Goal: Information Seeking & Learning: Find specific fact

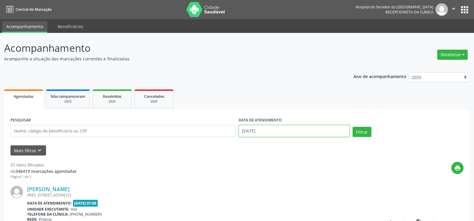
click at [269, 137] on input "[DATE]" at bounding box center [294, 131] width 111 height 12
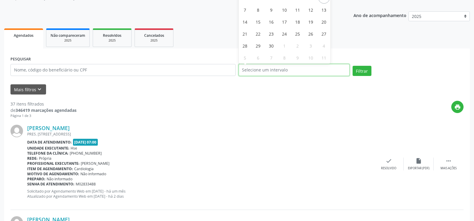
scroll to position [60, 0]
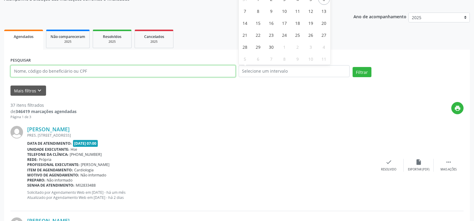
click at [127, 69] on input "text" at bounding box center [122, 71] width 225 height 12
click at [75, 67] on input "text" at bounding box center [122, 71] width 225 height 12
click at [353, 67] on button "Filtrar" at bounding box center [362, 72] width 19 height 10
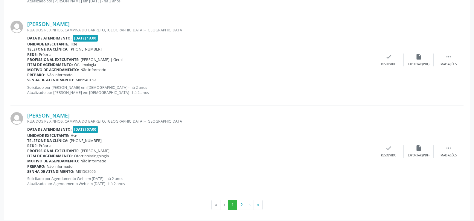
scroll to position [1357, 0]
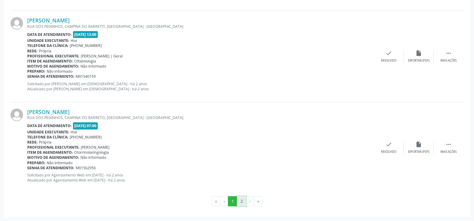
click at [244, 203] on button "2" at bounding box center [241, 201] width 9 height 10
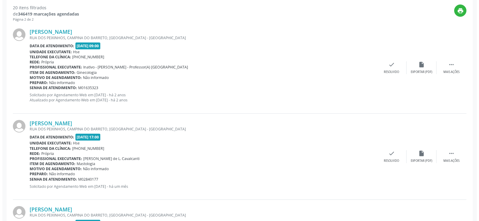
scroll to position [150, 0]
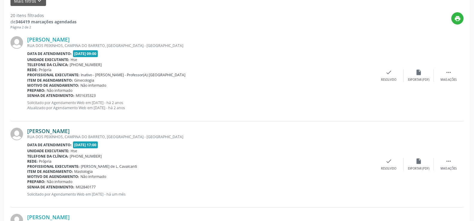
click at [70, 129] on link "[PERSON_NAME]" at bounding box center [48, 131] width 43 height 7
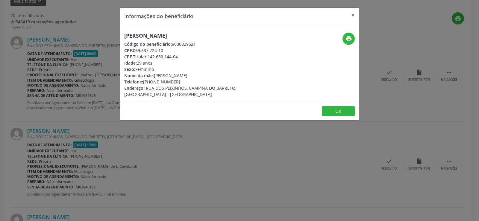
click at [147, 34] on h5 "[PERSON_NAME]" at bounding box center [199, 36] width 151 height 6
copy div "[PERSON_NAME]"
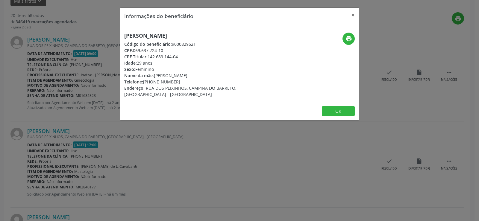
click at [68, 133] on div "Informações do beneficiário × [PERSON_NAME] Código do beneficiário: 9000829521 …" at bounding box center [239, 110] width 479 height 221
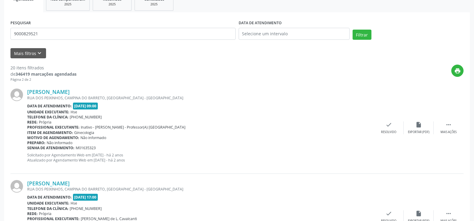
scroll to position [0, 0]
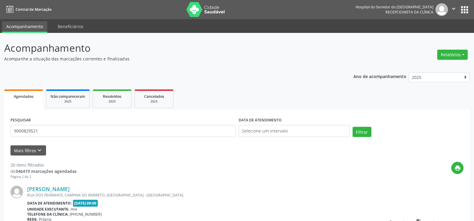
click at [79, 119] on div "PESQUISAR 9000829521" at bounding box center [123, 128] width 228 height 25
click at [83, 130] on input "9000829521" at bounding box center [122, 131] width 225 height 12
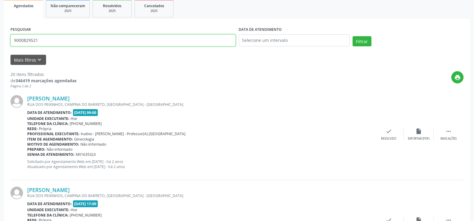
scroll to position [90, 0]
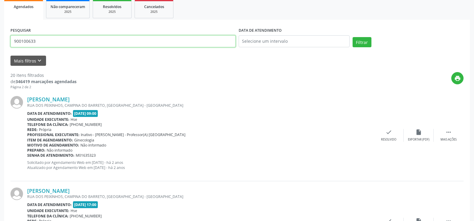
click at [353, 37] on button "Filtrar" at bounding box center [362, 42] width 19 height 10
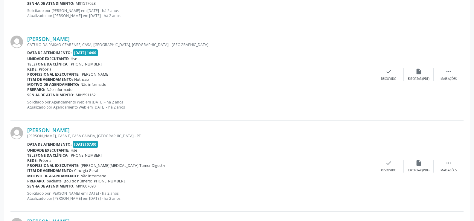
scroll to position [96, 0]
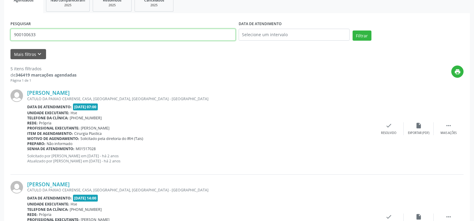
click at [90, 37] on input "900100633" at bounding box center [122, 35] width 225 height 12
type input "9001000633"
click at [353, 31] on button "Filtrar" at bounding box center [362, 36] width 19 height 10
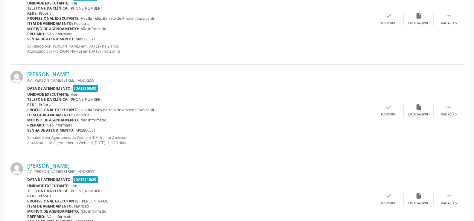
scroll to position [421, 0]
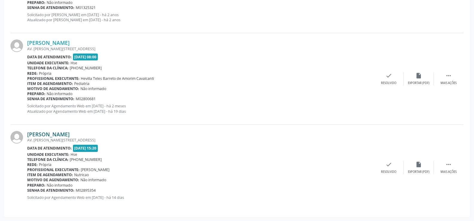
click at [70, 137] on link "[PERSON_NAME]" at bounding box center [48, 134] width 43 height 7
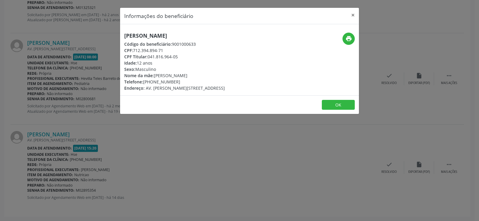
click at [157, 35] on h5 "[PERSON_NAME]" at bounding box center [174, 36] width 101 height 6
copy div "[PERSON_NAME]"
click at [76, 115] on div "Informações do beneficiário × [PERSON_NAME] de [PERSON_NAME] Código do benefici…" at bounding box center [239, 110] width 479 height 221
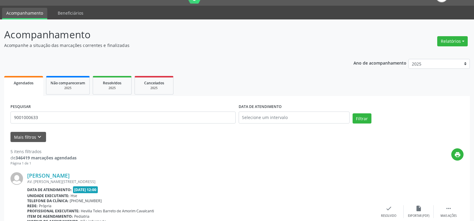
scroll to position [0, 0]
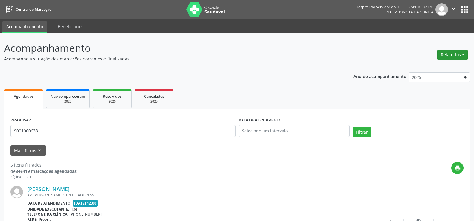
click at [449, 56] on button "Relatórios" at bounding box center [453, 55] width 31 height 10
click at [434, 67] on link "Agendamentos" at bounding box center [436, 67] width 64 height 8
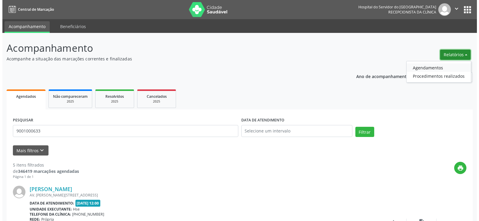
select select "8"
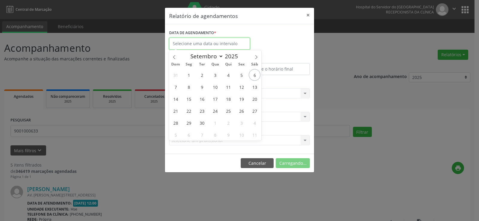
click at [235, 43] on input "text" at bounding box center [209, 44] width 81 height 12
click at [190, 89] on span "8" at bounding box center [189, 87] width 12 height 12
type input "[DATE]"
click at [190, 89] on span "8" at bounding box center [189, 87] width 12 height 12
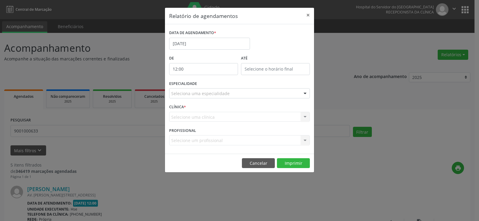
click at [191, 71] on input "12:00" at bounding box center [203, 69] width 69 height 12
click at [211, 84] on span at bounding box center [212, 85] width 4 height 6
type input "11:00"
type input "11"
click at [211, 84] on span at bounding box center [212, 85] width 4 height 6
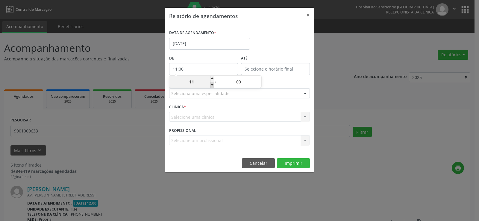
type input "10:00"
type input "10"
click at [211, 84] on span at bounding box center [212, 85] width 4 height 6
type input "09:00"
type input "09"
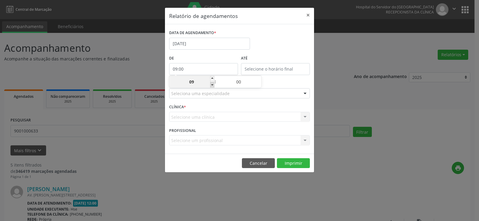
click at [211, 84] on span at bounding box center [212, 85] width 4 height 6
type input "08:00"
type input "08"
click at [211, 84] on span at bounding box center [212, 85] width 4 height 6
type input "07:00"
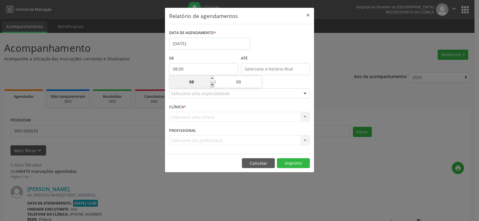
type input "07"
click at [211, 84] on span at bounding box center [212, 85] width 4 height 6
type input "06:00"
type input "06"
click at [213, 78] on span at bounding box center [212, 79] width 4 height 6
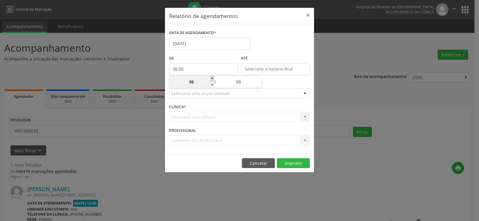
type input "07:00"
type input "07"
click at [269, 54] on label "ATÉ" at bounding box center [275, 58] width 69 height 9
click at [270, 73] on input "12:00" at bounding box center [275, 69] width 69 height 12
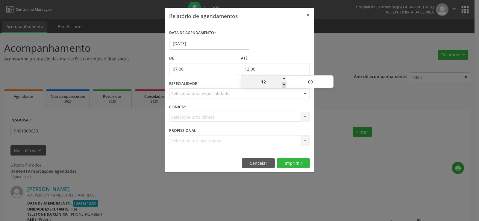
click at [284, 85] on span at bounding box center [284, 85] width 4 height 6
type input "11:00"
type input "11"
click at [330, 87] on span at bounding box center [331, 85] width 4 height 6
type input "10:55"
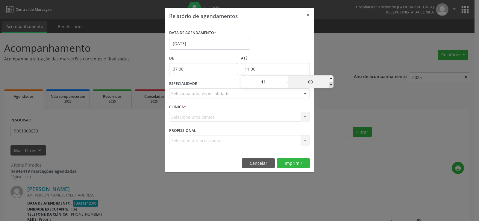
type input "10"
type input "55"
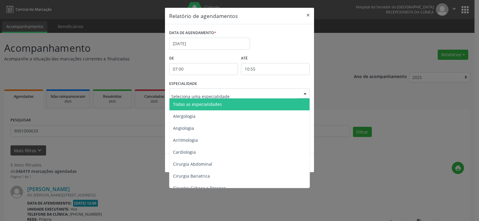
click at [196, 105] on span "Todas as especialidades" at bounding box center [197, 104] width 49 height 6
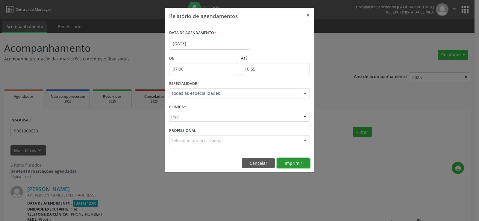
click at [302, 162] on button "Imprimir" at bounding box center [293, 163] width 33 height 10
click at [191, 44] on input "[DATE]" at bounding box center [209, 44] width 81 height 12
click at [137, 25] on div "Relatório de agendamentos × DATA DE AGENDAMENTO * [DATE] De 07:00 ATÉ 10:55 ESP…" at bounding box center [239, 110] width 479 height 221
click at [186, 70] on input "07:00" at bounding box center [203, 69] width 69 height 12
click at [213, 78] on span at bounding box center [212, 79] width 4 height 6
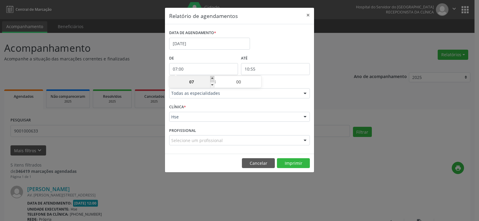
type input "08:00"
type input "08"
click at [213, 78] on span at bounding box center [212, 79] width 4 height 6
type input "09:00"
type input "09"
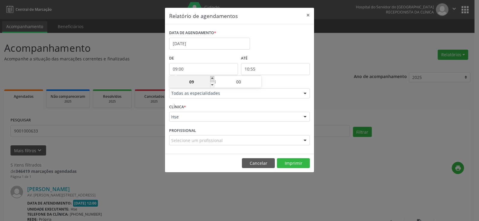
click at [213, 78] on span at bounding box center [212, 79] width 4 height 6
type input "10:00"
type input "10"
click at [213, 78] on span at bounding box center [212, 79] width 4 height 6
type input "11:00"
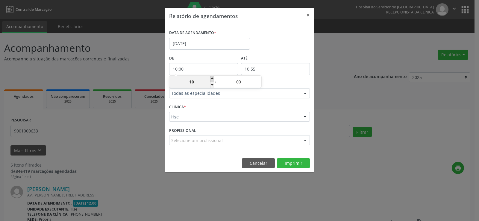
type input "11"
type input "11:55"
type input "11"
click at [250, 67] on input "11:55" at bounding box center [275, 69] width 69 height 12
click at [285, 79] on span at bounding box center [284, 79] width 4 height 6
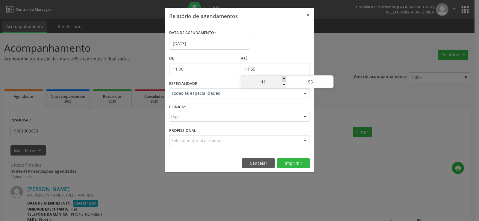
type input "12:55"
type input "12"
click at [285, 79] on span at bounding box center [284, 79] width 4 height 6
type input "13:55"
type input "13"
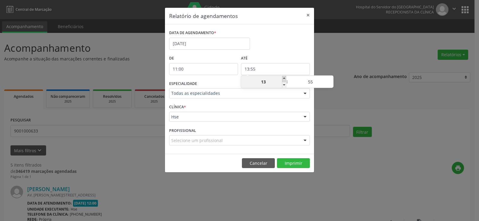
click at [285, 79] on span at bounding box center [284, 79] width 4 height 6
type input "14:55"
type input "14"
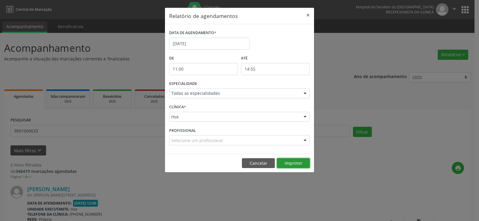
click at [286, 160] on button "Imprimir" at bounding box center [293, 163] width 33 height 10
click at [215, 68] on input "11:00" at bounding box center [203, 69] width 69 height 12
click at [212, 77] on span at bounding box center [212, 79] width 4 height 6
type input "12:00"
type input "12"
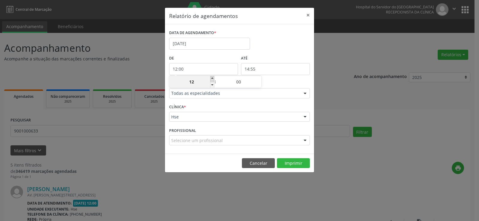
click at [212, 77] on span at bounding box center [212, 79] width 4 height 6
type input "13:00"
type input "13"
click at [212, 77] on span at bounding box center [212, 79] width 4 height 6
type input "14:00"
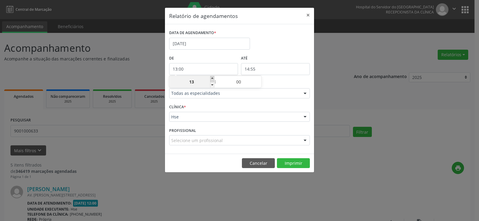
type input "14"
click at [212, 77] on span at bounding box center [212, 79] width 4 height 6
type input "15:00"
type input "15"
type input "15:55"
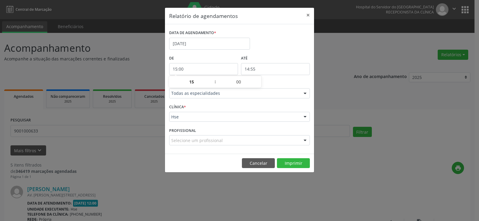
type input "15"
click at [264, 69] on input "15:55" at bounding box center [275, 69] width 69 height 12
click at [284, 80] on span at bounding box center [284, 79] width 4 height 6
type input "16:55"
type input "16"
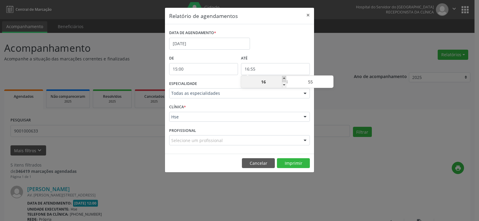
click at [284, 80] on span at bounding box center [284, 79] width 4 height 6
type input "17:55"
type input "17"
click at [284, 80] on span at bounding box center [284, 79] width 4 height 6
type input "18:55"
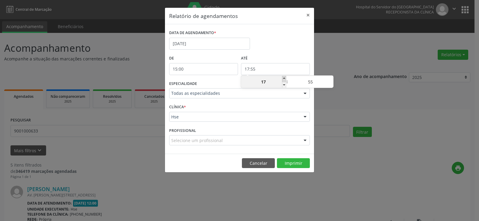
type input "18"
click at [285, 79] on span at bounding box center [284, 79] width 4 height 6
type input "19:55"
type input "19"
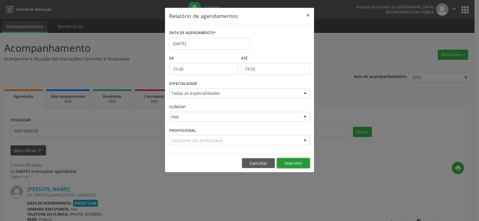
click at [297, 165] on button "Imprimir" at bounding box center [293, 163] width 33 height 10
click at [255, 161] on button "Cancelar" at bounding box center [258, 163] width 33 height 10
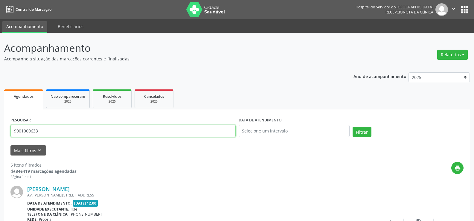
click at [92, 137] on input "9001000633" at bounding box center [122, 131] width 225 height 12
click at [91, 134] on input "9001000633" at bounding box center [122, 131] width 225 height 12
click at [353, 127] on button "Filtrar" at bounding box center [362, 132] width 19 height 10
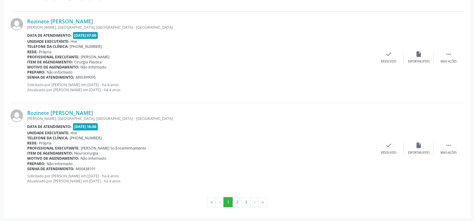
scroll to position [1357, 0]
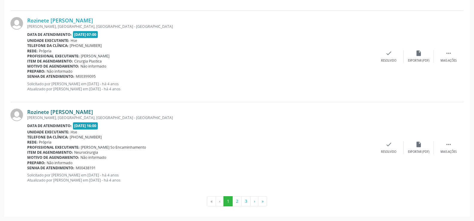
click at [64, 112] on link "Rozinete [PERSON_NAME]" at bounding box center [60, 112] width 66 height 7
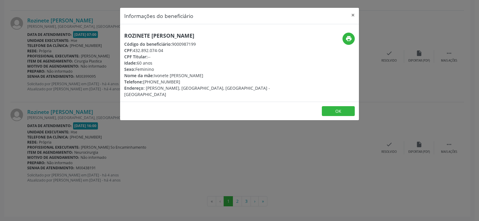
click at [194, 36] on h5 "Rozinete [PERSON_NAME]" at bounding box center [199, 36] width 151 height 6
copy div "Rozinete [PERSON_NAME]"
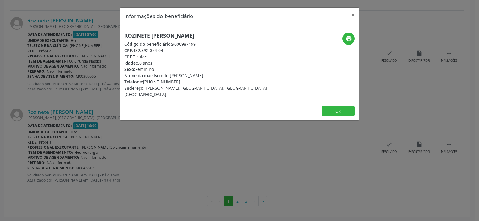
click at [257, 182] on div "Informações do beneficiário × Rozinete [PERSON_NAME] Código do beneficiário: 90…" at bounding box center [239, 110] width 479 height 221
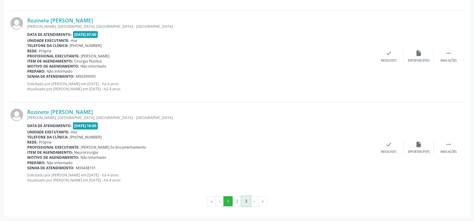
click at [248, 201] on button "3" at bounding box center [246, 201] width 9 height 10
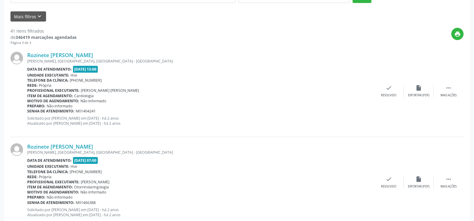
scroll to position [0, 0]
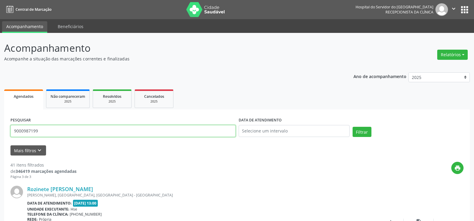
click at [80, 135] on input "9000987199" at bounding box center [122, 131] width 225 height 12
paste input "[PERSON_NAME]"
click at [353, 127] on button "Filtrar" at bounding box center [362, 132] width 19 height 10
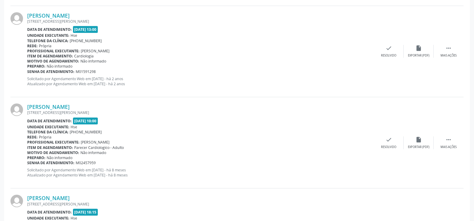
scroll to position [1249, 0]
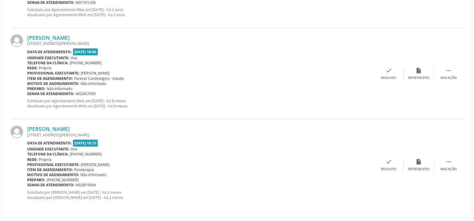
click at [74, 112] on div "[PERSON_NAME] [STREET_ADDRESS][PERSON_NAME] Data de atendimento: [DATE] 10:00 U…" at bounding box center [200, 73] width 347 height 78
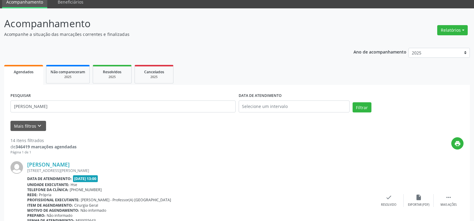
scroll to position [0, 0]
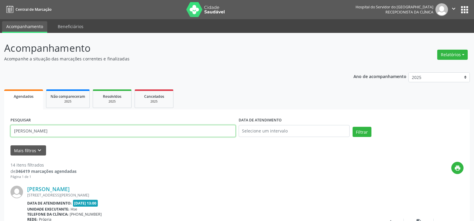
click at [83, 129] on input "[PERSON_NAME]" at bounding box center [122, 131] width 225 height 12
click at [353, 127] on button "Filtrar" at bounding box center [362, 132] width 19 height 10
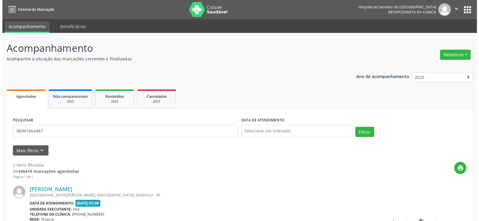
scroll to position [120, 0]
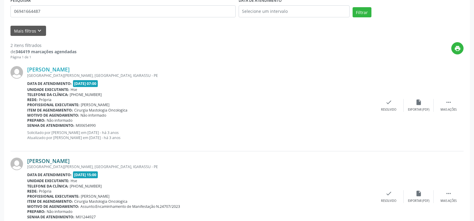
click at [68, 160] on link "[PERSON_NAME]" at bounding box center [48, 161] width 43 height 7
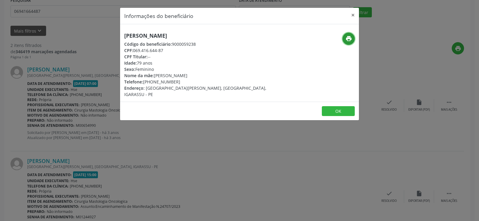
click at [347, 37] on icon "print" at bounding box center [348, 38] width 7 height 7
click at [76, 125] on div "Informações do beneficiário × [PERSON_NAME] Código do beneficiário: 9000059238 …" at bounding box center [239, 110] width 479 height 221
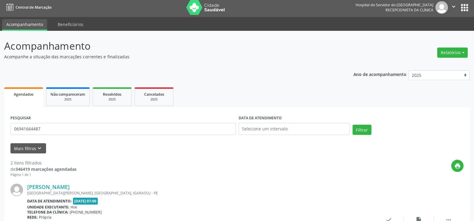
scroll to position [0, 0]
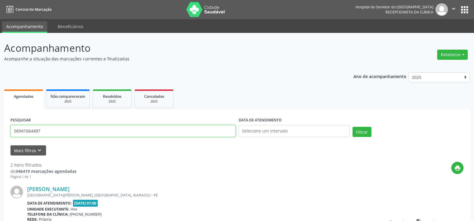
click at [80, 128] on input "06941664487" at bounding box center [122, 131] width 225 height 12
paste input "[PERSON_NAME]"
click at [353, 127] on button "Filtrar" at bounding box center [362, 132] width 19 height 10
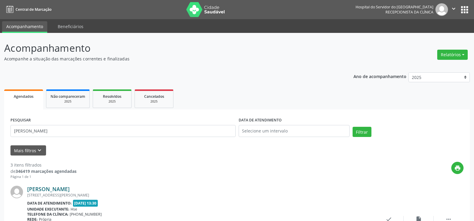
click at [70, 189] on link "[PERSON_NAME]" at bounding box center [48, 189] width 43 height 7
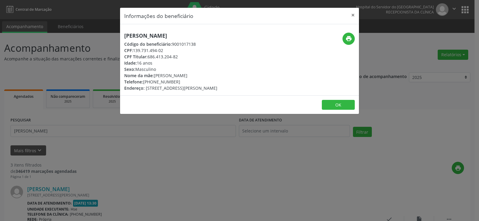
click at [75, 106] on div "Informações do beneficiário × Matheus Fernades de [PERSON_NAME] Código do benef…" at bounding box center [239, 110] width 479 height 221
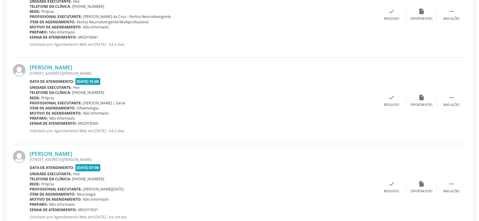
scroll to position [198, 0]
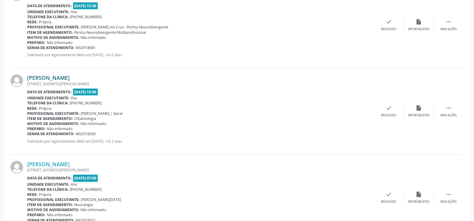
click at [70, 78] on link "[PERSON_NAME]" at bounding box center [48, 78] width 43 height 7
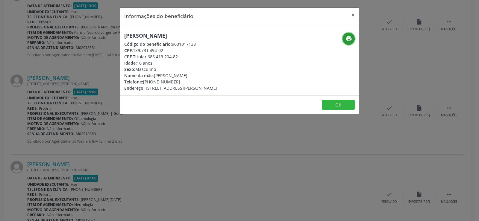
click at [346, 37] on icon "print" at bounding box center [348, 38] width 7 height 7
drag, startPoint x: 86, startPoint y: 100, endPoint x: 87, endPoint y: 116, distance: 15.6
click at [87, 116] on div "Informações do beneficiário × Matheus Fernades de [PERSON_NAME] Código do benef…" at bounding box center [239, 110] width 479 height 221
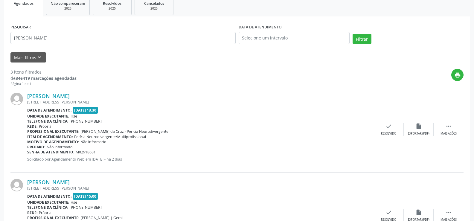
scroll to position [0, 0]
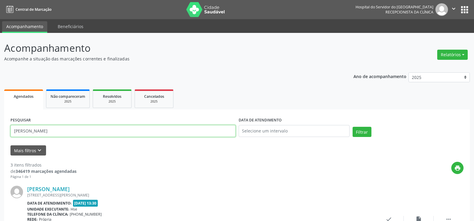
click at [113, 133] on input "[PERSON_NAME]" at bounding box center [122, 131] width 225 height 12
paste input "[PERSON_NAME] do nasciment"
click at [353, 127] on button "Filtrar" at bounding box center [362, 132] width 19 height 10
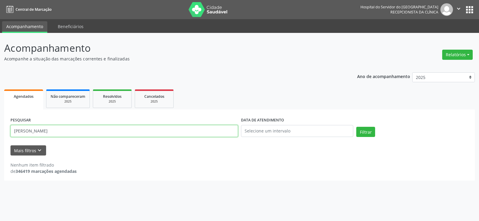
click at [72, 132] on input "[PERSON_NAME]" at bounding box center [124, 131] width 228 height 12
paste input "[PERSON_NAME]"
click at [356, 127] on button "Filtrar" at bounding box center [365, 132] width 19 height 10
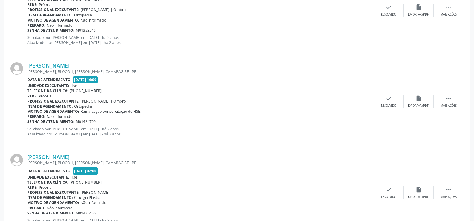
scroll to position [1357, 0]
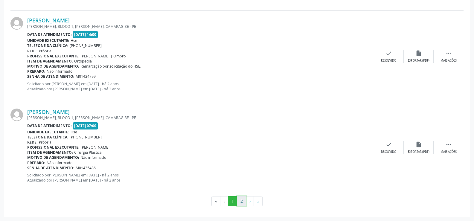
click at [241, 203] on button "2" at bounding box center [241, 201] width 9 height 10
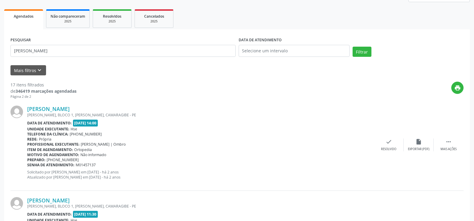
scroll to position [169, 0]
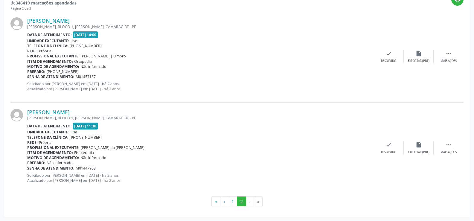
click at [61, 108] on div "[PERSON_NAME] [PERSON_NAME][STREET_ADDRESS][PERSON_NAME][PERSON_NAME] Data de a…" at bounding box center [237, 148] width 454 height 91
click at [63, 111] on link "[PERSON_NAME]" at bounding box center [48, 112] width 43 height 7
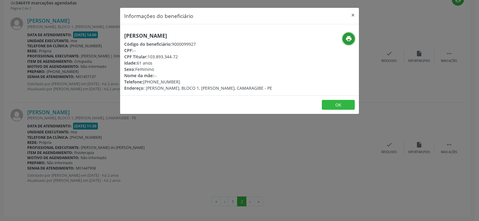
click at [352, 37] on button "print" at bounding box center [348, 39] width 12 height 12
click at [69, 72] on div "Informações do beneficiário × [PERSON_NAME] Código do beneficiário: 9000099927 …" at bounding box center [239, 110] width 479 height 221
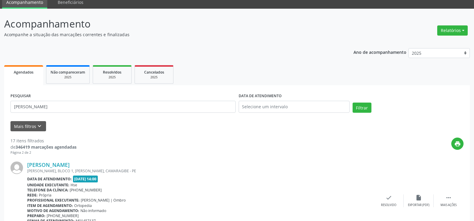
scroll to position [0, 0]
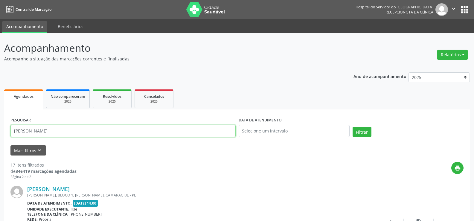
click at [72, 133] on input "[PERSON_NAME]" at bounding box center [122, 131] width 225 height 12
paste input "[PERSON_NAME]"
click at [353, 127] on button "Filtrar" at bounding box center [362, 132] width 19 height 10
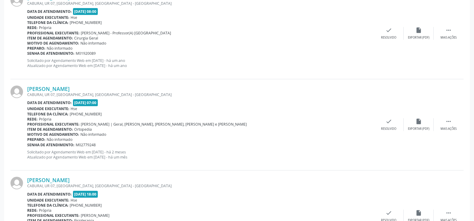
scroll to position [700, 0]
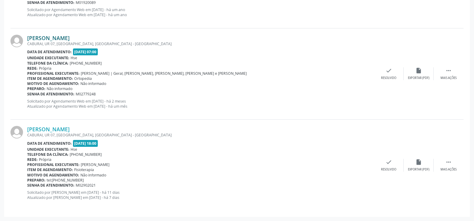
click at [66, 37] on link "[PERSON_NAME]" at bounding box center [48, 38] width 43 height 7
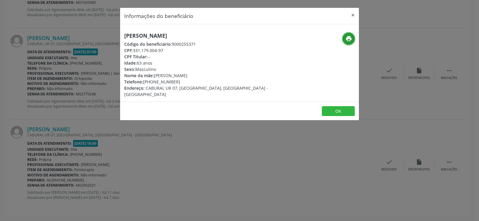
click at [348, 41] on icon "print" at bounding box center [348, 38] width 7 height 7
click at [108, 165] on div "Informações do beneficiário × [PERSON_NAME] Código do beneficiário: 9000255371 …" at bounding box center [239, 110] width 479 height 221
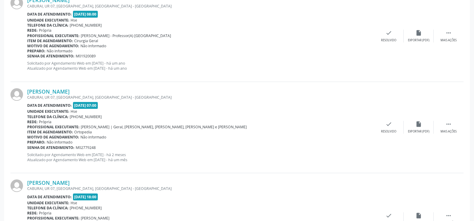
scroll to position [640, 0]
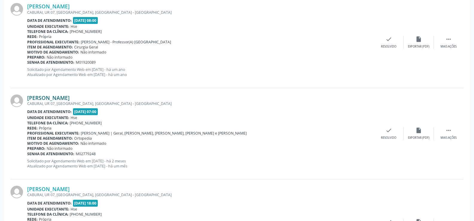
click at [64, 95] on link "[PERSON_NAME]" at bounding box center [48, 98] width 43 height 7
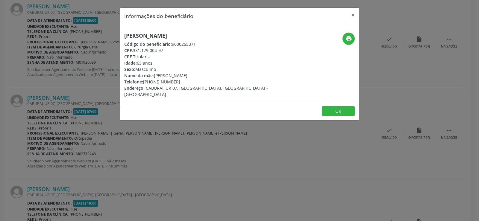
click at [172, 37] on h5 "[PERSON_NAME]" at bounding box center [199, 36] width 151 height 6
click at [72, 137] on div "Informações do beneficiário × [PERSON_NAME] Código do beneficiário: 9000255371 …" at bounding box center [239, 110] width 479 height 221
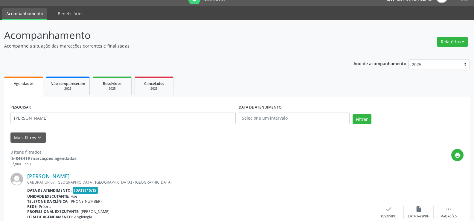
scroll to position [0, 0]
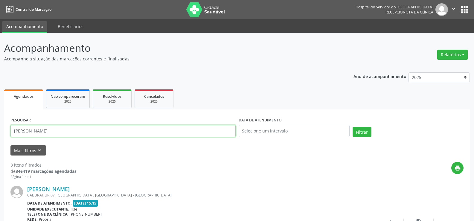
click at [122, 130] on input "[PERSON_NAME]" at bounding box center [122, 131] width 225 height 12
paste input "[PERSON_NAME]"
type input "[PERSON_NAME]"
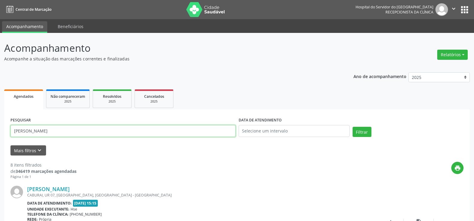
click at [353, 127] on button "Filtrar" at bounding box center [362, 132] width 19 height 10
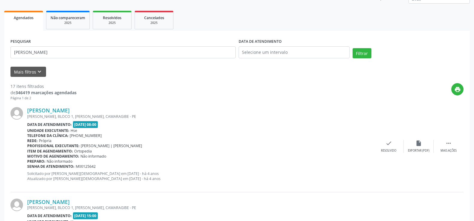
scroll to position [30, 0]
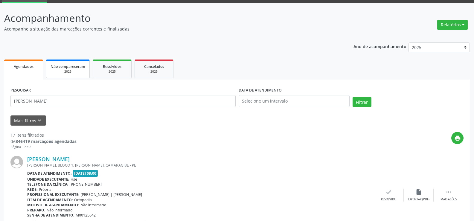
click at [71, 63] on link "Não compareceram 2025" at bounding box center [68, 69] width 44 height 19
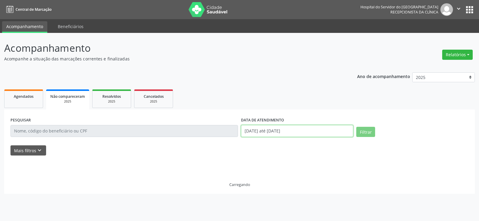
click at [258, 131] on input "[DATE] até [DATE]" at bounding box center [297, 131] width 112 height 12
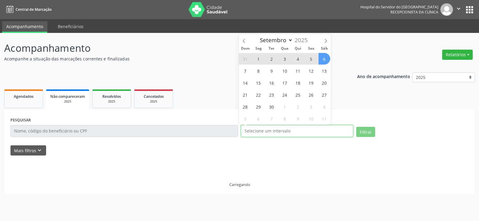
select select "0"
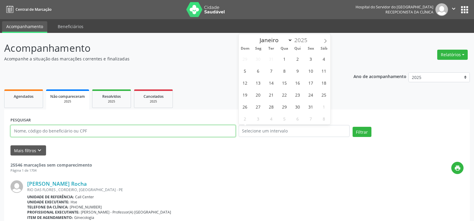
click at [111, 126] on input "text" at bounding box center [122, 131] width 225 height 12
paste input "[PERSON_NAME]"
type input "[PERSON_NAME]"
click at [353, 127] on button "Filtrar" at bounding box center [362, 132] width 19 height 10
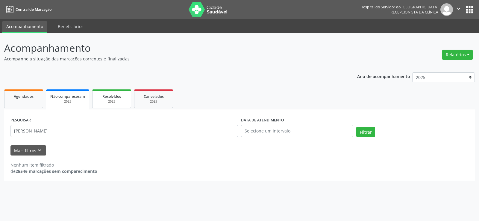
click at [110, 98] on span "Resolvidos" at bounding box center [111, 96] width 19 height 5
select select "8"
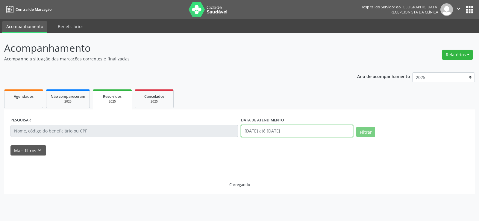
click at [322, 133] on input "[DATE] até [DATE]" at bounding box center [297, 131] width 112 height 12
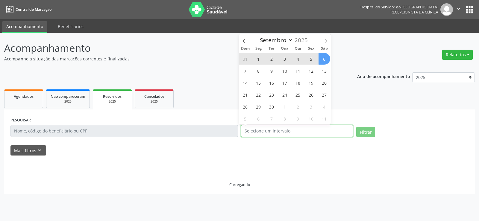
select select "0"
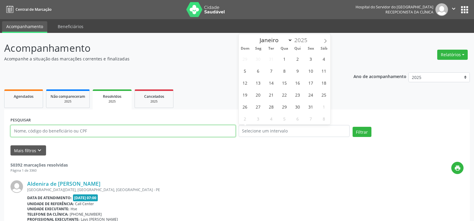
click at [78, 135] on input "text" at bounding box center [122, 131] width 225 height 12
paste input "[PERSON_NAME]"
type input "[PERSON_NAME]"
click at [353, 127] on button "Filtrar" at bounding box center [362, 132] width 19 height 10
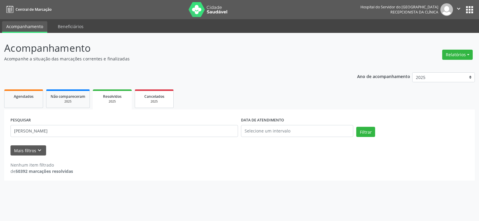
click at [146, 97] on span "Cancelados" at bounding box center [154, 96] width 20 height 5
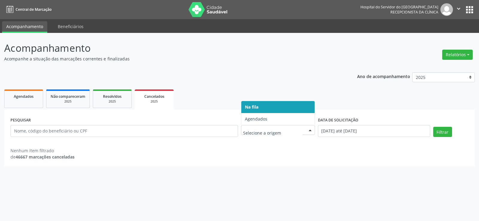
click at [278, 113] on span "Na fila" at bounding box center [277, 107] width 73 height 12
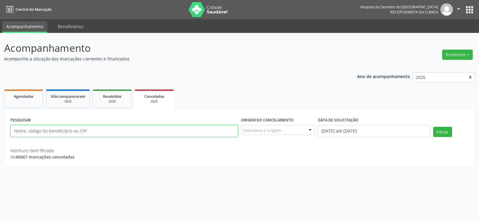
click at [159, 135] on input "text" at bounding box center [124, 131] width 228 height 12
paste input "[PERSON_NAME]"
type input "[PERSON_NAME]"
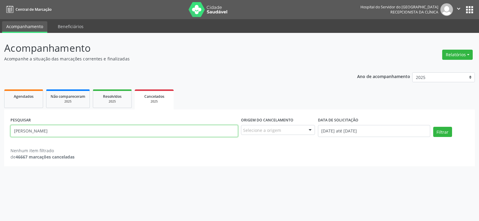
click at [433, 127] on button "Filtrar" at bounding box center [442, 132] width 19 height 10
click at [259, 134] on div "Selecione a origem" at bounding box center [278, 130] width 74 height 10
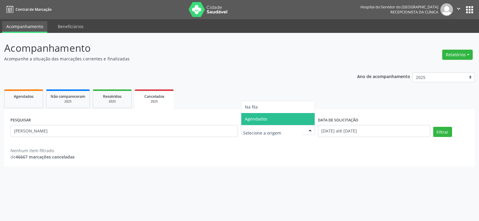
click at [264, 113] on span "Agendados" at bounding box center [277, 119] width 73 height 12
select select "8"
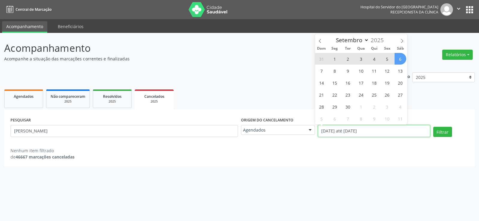
click at [351, 129] on input "[DATE] até [DATE]" at bounding box center [374, 131] width 112 height 12
select select "0"
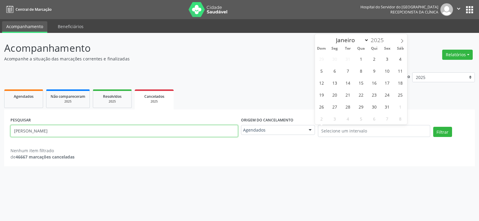
click at [130, 132] on input "[PERSON_NAME]" at bounding box center [124, 131] width 228 height 12
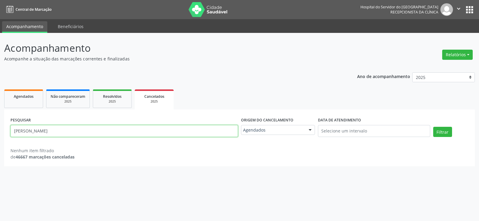
click at [433, 127] on button "Filtrar" at bounding box center [442, 132] width 19 height 10
click at [130, 132] on input "[PERSON_NAME]" at bounding box center [124, 131] width 228 height 12
click at [433, 127] on button "Filtrar" at bounding box center [442, 132] width 19 height 10
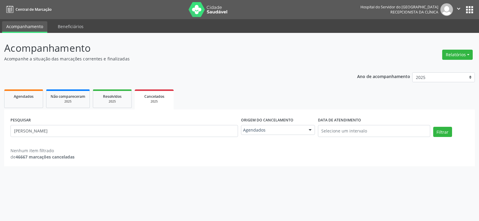
click at [31, 112] on div "PESQUISAR [PERSON_NAME] do cancelamento Agendados Na fila Agendados Nenhum resu…" at bounding box center [239, 138] width 471 height 57
click at [27, 97] on span "Agendados" at bounding box center [24, 96] width 20 height 5
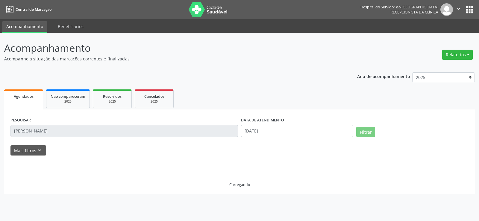
click at [27, 97] on span "Agendados" at bounding box center [24, 96] width 20 height 5
click at [263, 124] on label "DATA DE ATENDIMENTO" at bounding box center [262, 120] width 43 height 9
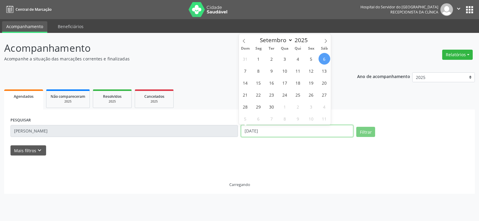
click at [266, 128] on input "[DATE]" at bounding box center [297, 131] width 112 height 12
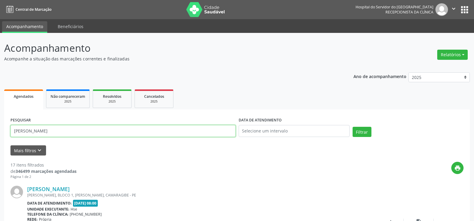
click at [71, 131] on input "[PERSON_NAME]" at bounding box center [122, 131] width 225 height 12
paste input "Rozinete [PERSON_NAME]"
click button "Filtrar"
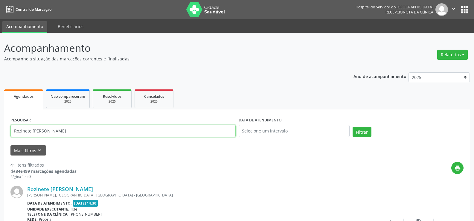
click input "Rozinete [PERSON_NAME]"
paste input "[PERSON_NAME]"
click button "Filtrar"
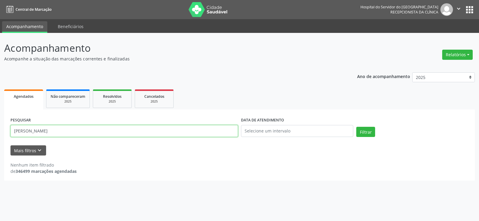
click input "[PERSON_NAME]"
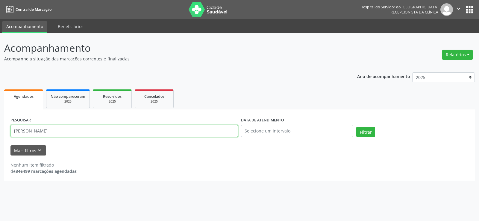
paste input "69442789449"
click button "Filtrar"
click div "PESQUISAR 69442789449"
click input "69442789449"
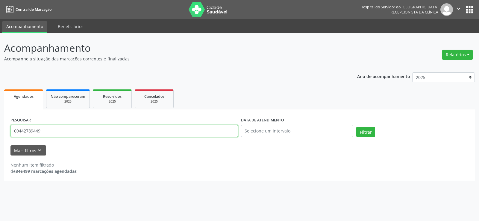
click input "69442789449"
paste input "80226728404"
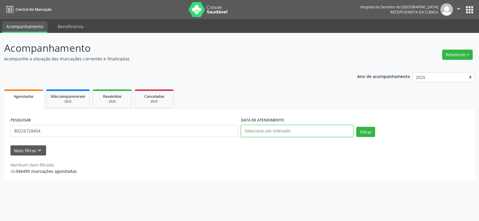
click input "text"
click button "Filtrar"
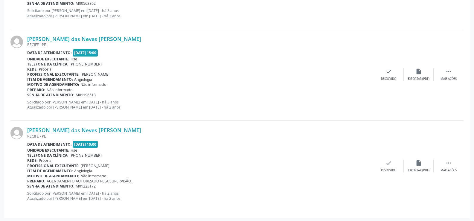
scroll to position [517, 0]
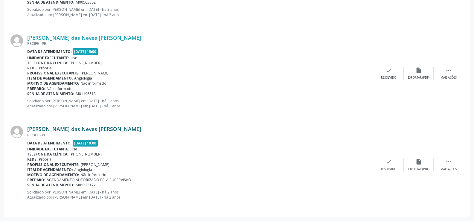
click link "[PERSON_NAME] das Neves [PERSON_NAME]"
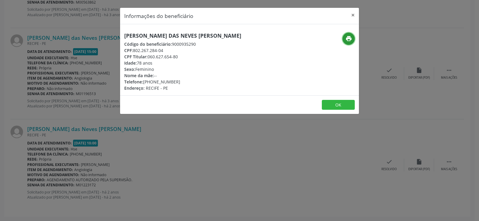
click button "print"
click div "Informações do beneficiário × [PERSON_NAME] das Neves A [PERSON_NAME] Código do…"
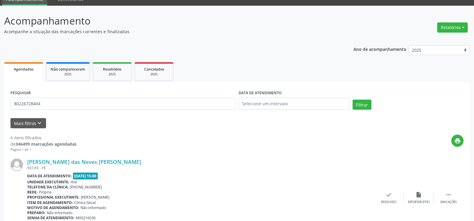
scroll to position [0, 0]
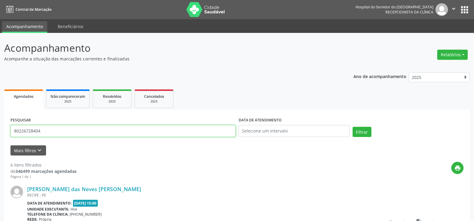
click div "PESQUISAR 80226728404"
click input "80226728404"
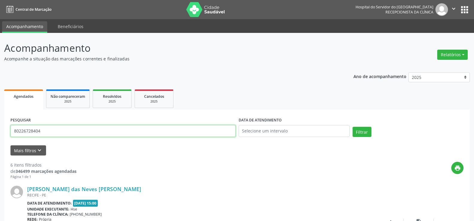
click input "80226728404"
paste input "[PERSON_NAME]"
click button "Filtrar"
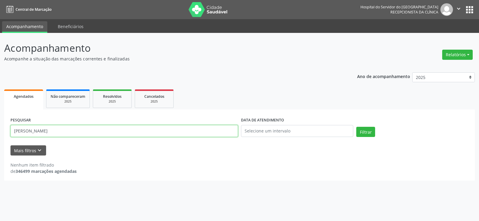
click input "[PERSON_NAME]"
paste input "ALCANTARA DOS SANTO"
click button "Filtrar"
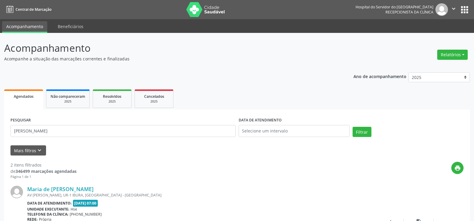
click div "PESQUISAR [PERSON_NAME]"
click input "[PERSON_NAME]"
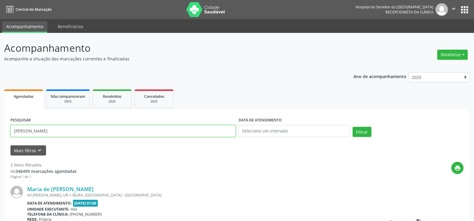
paste input "80226728404"
type input "80226728404"
click button "Filtrar"
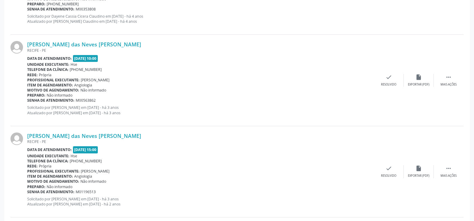
scroll to position [517, 0]
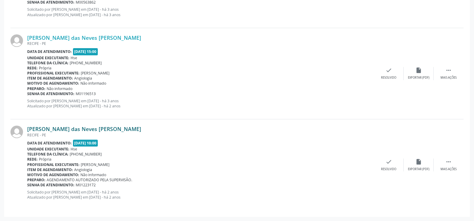
click link "[PERSON_NAME] das Neves [PERSON_NAME]"
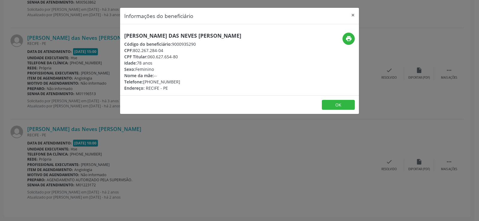
click div "Código do beneficiário: 9000935290"
click h5 "[PERSON_NAME] das Neves [PERSON_NAME]"
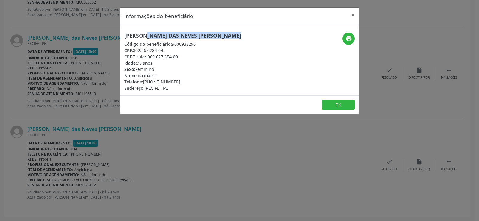
click h5 "[PERSON_NAME] das Neves [PERSON_NAME]"
copy div "[PERSON_NAME] das Neves [PERSON_NAME]"
click icon "print"
click div "Informações do beneficiário × [PERSON_NAME] das Neves A [PERSON_NAME] Código do…"
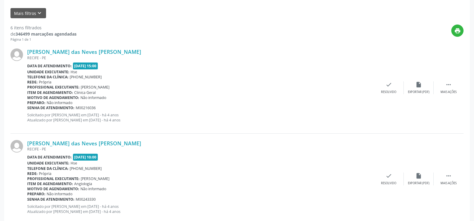
scroll to position [158, 0]
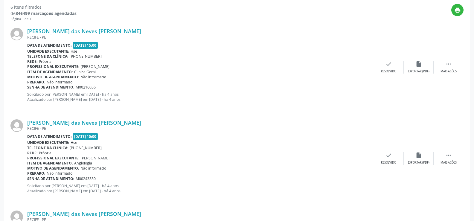
click div "[PERSON_NAME] das Neves [PERSON_NAME] [GEOGRAPHIC_DATA] - [GEOGRAPHIC_DATA] Dat…"
click link "[PERSON_NAME] das Neves [PERSON_NAME]"
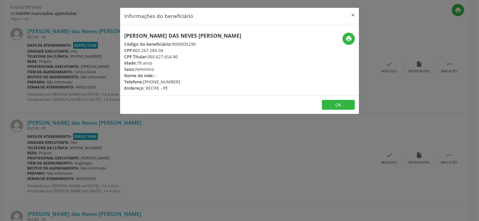
click h5 "[PERSON_NAME] das Neves [PERSON_NAME]"
copy div "[PERSON_NAME] das Neves [PERSON_NAME]"
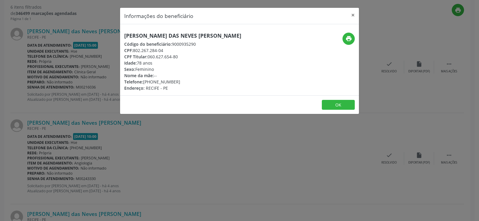
click div "Informações do beneficiário × [PERSON_NAME] das Neves A [PERSON_NAME] Código do…"
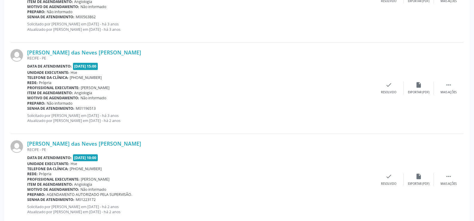
scroll to position [517, 0]
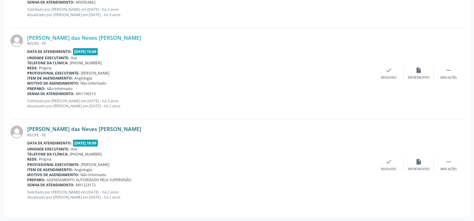
click link "[PERSON_NAME] das Neves [PERSON_NAME]"
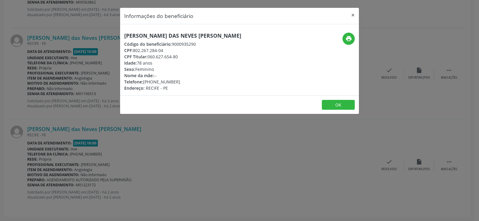
click div "Informações do beneficiário × [PERSON_NAME] das Neves A [PERSON_NAME] Código do…"
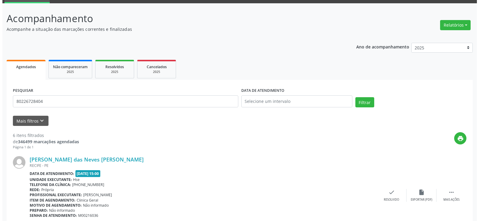
scroll to position [0, 0]
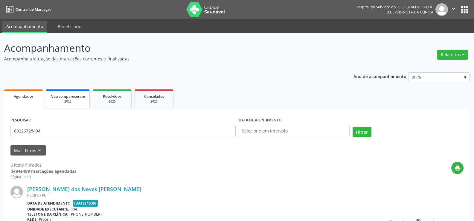
click link "Não compareceram 2025"
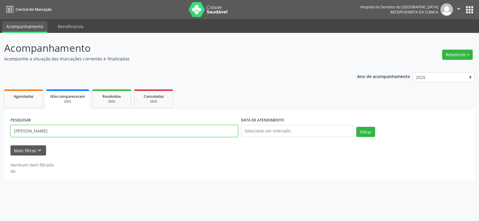
drag, startPoint x: 78, startPoint y: 107, endPoint x: 187, endPoint y: 135, distance: 111.7
click input "[PERSON_NAME]"
paste input "[PERSON_NAME] das Neves [PERSON_NAME]"
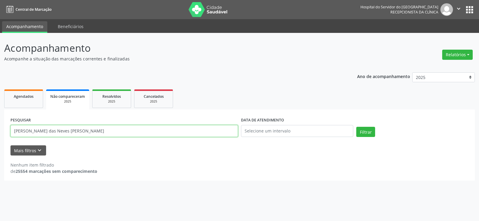
click button "Filtrar"
drag, startPoint x: 49, startPoint y: 134, endPoint x: 125, endPoint y: 146, distance: 77.4
click form "PESQUISAR [PERSON_NAME] das [PERSON_NAME] Sacramento DATA DE ATENDIMENTO Filtra…"
type input "[PERSON_NAME] das Neves A"
click button "Filtrar"
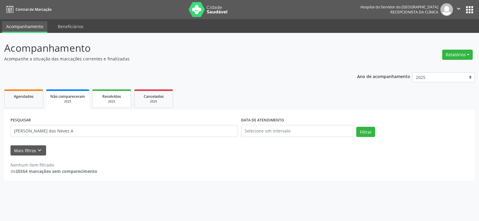
click span "Resolvidos"
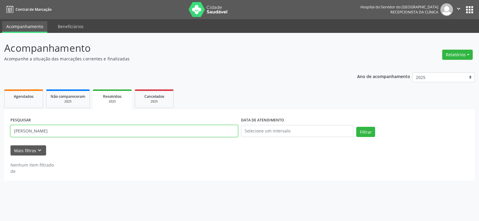
click input "[PERSON_NAME]"
paste input "[PERSON_NAME] das Neves [PERSON_NAME]"
drag, startPoint x: 50, startPoint y: 132, endPoint x: 111, endPoint y: 142, distance: 61.9
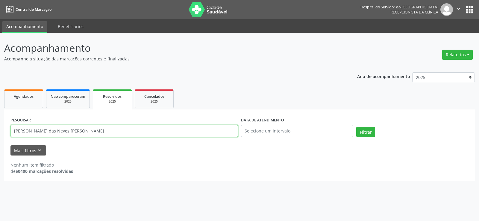
click form "PESQUISAR [PERSON_NAME] das [PERSON_NAME] Sacramento DATA DE ATENDIMENTO Filtra…"
type input "[PERSON_NAME] das Neves A"
click button "Filtrar"
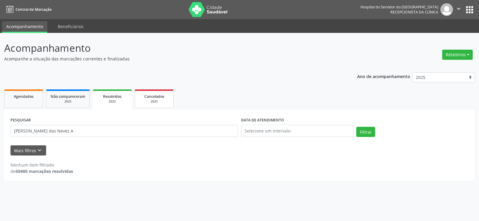
click div "2025"
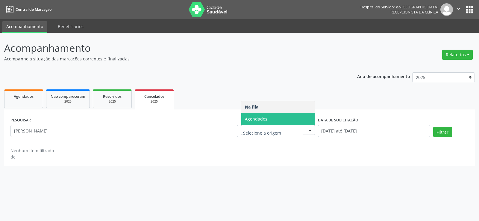
click span "Agendados"
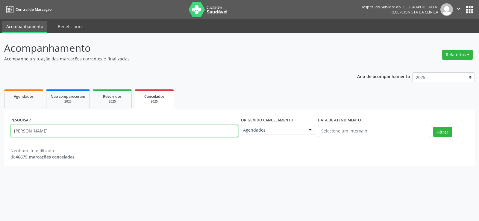
click input "[PERSON_NAME]"
paste input "[PERSON_NAME] das Neves [PERSON_NAME]"
type input "[PERSON_NAME] das Neves A"
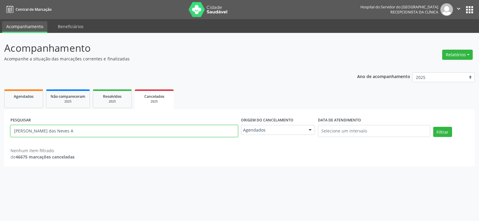
click button "Filtrar"
click span "Agendados"
select select "8"
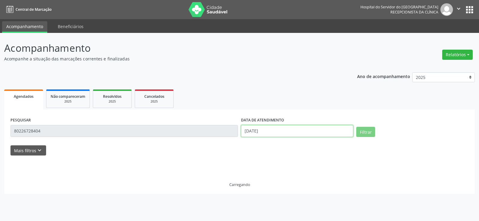
click input "[DATE]"
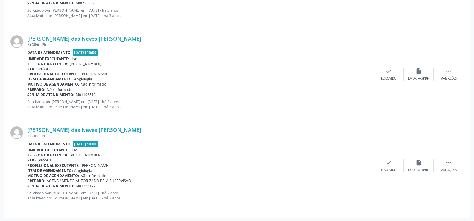
scroll to position [517, 0]
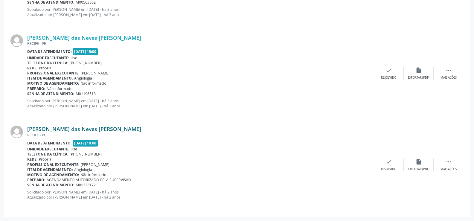
click link "[PERSON_NAME] das Neves [PERSON_NAME]"
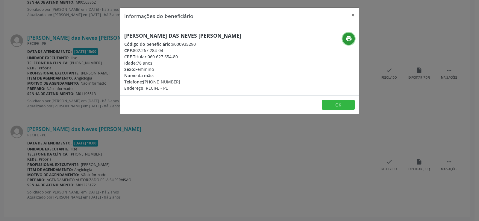
click icon "print"
click button "×"
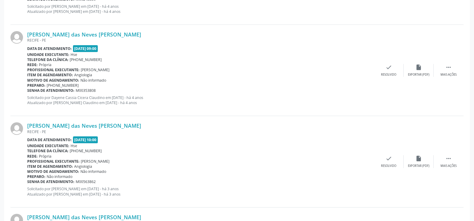
scroll to position [128, 0]
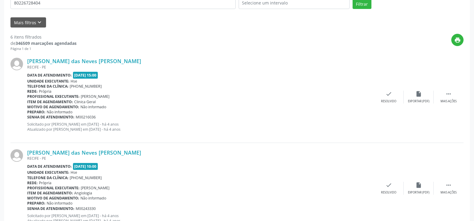
click div "[PERSON_NAME] das Neves [PERSON_NAME] [GEOGRAPHIC_DATA] - [GEOGRAPHIC_DATA] Dat…"
click link "[PERSON_NAME] das Neves [PERSON_NAME]"
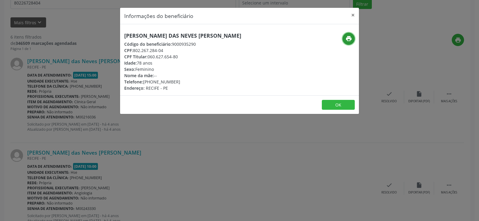
click icon "print"
click div "Informações do beneficiário × [PERSON_NAME] das Neves A [PERSON_NAME] Código do…"
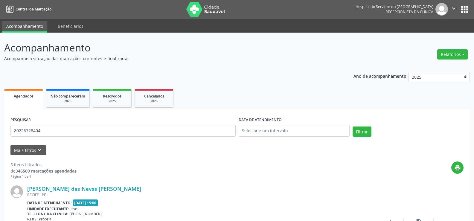
scroll to position [0, 0]
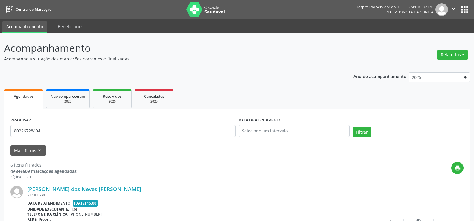
click div "Ano de acompanhamento 2025 2024 2023 2022 2021 Agendados Não compareceram 2025 …"
click span "Cancelados"
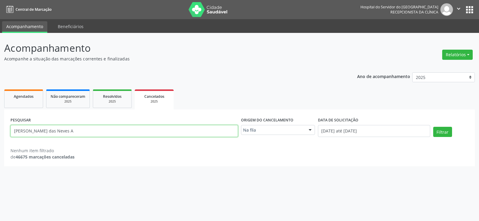
click input "[PERSON_NAME] das Neves A"
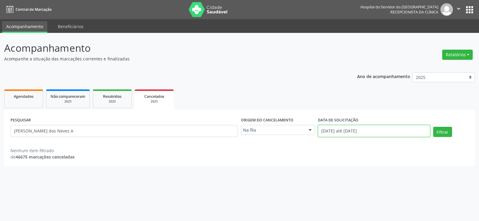
click input "[DATE] até [DATE]"
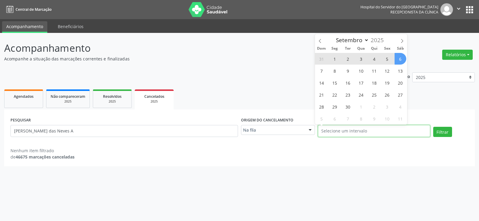
select select "0"
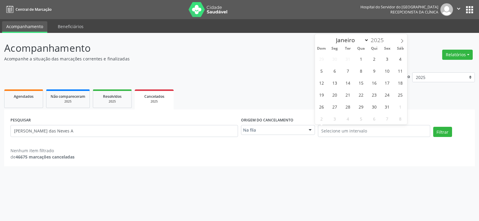
click div "Na fila"
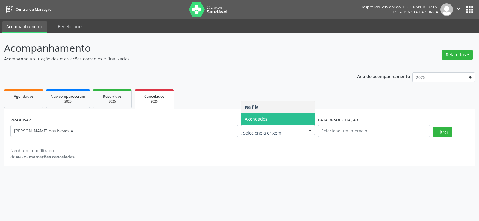
click span "Agendados"
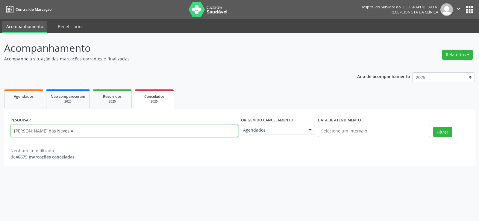
click input "[PERSON_NAME] das Neves A"
click button "Filtrar"
click link "Agendados"
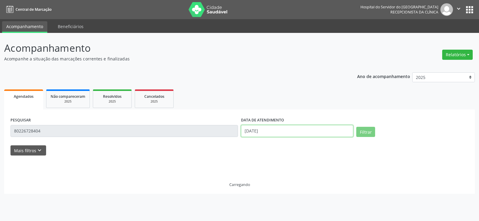
click input "[DATE]"
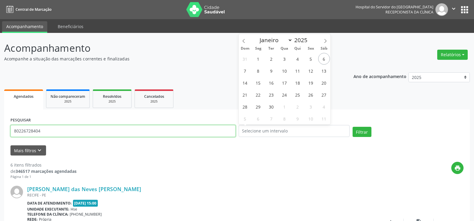
click input "80226728404"
type input "9001000633"
click button "Filtrar"
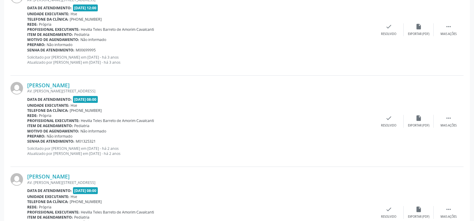
scroll to position [421, 0]
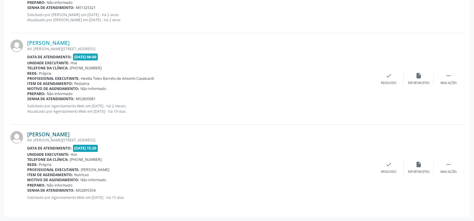
click link "[PERSON_NAME]"
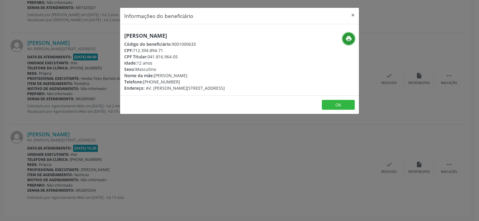
click icon "print"
click h5 "[PERSON_NAME]"
copy div "[PERSON_NAME]"
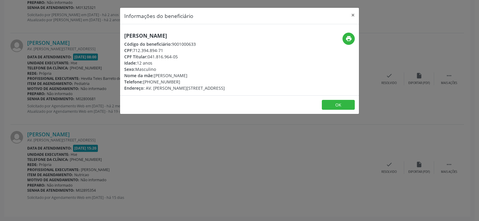
click div "Informações do beneficiário × [PERSON_NAME] de [PERSON_NAME] Código do benefici…"
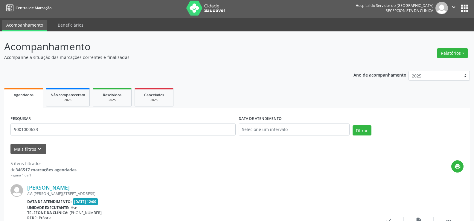
scroll to position [0, 0]
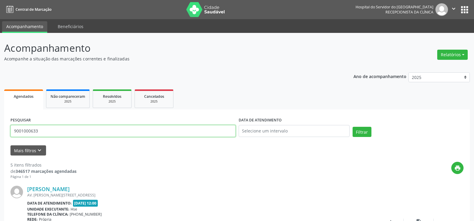
click input "9001000633"
click span "Cancelados"
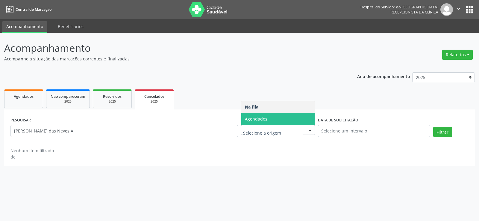
click span "Agendados"
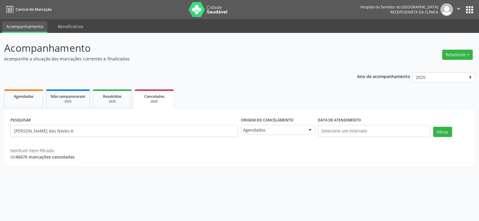
click div "PESQUISAR [PERSON_NAME] das Neves A"
click input "[PERSON_NAME] das Neves A"
paste input "9001000633"
type input "9001000633"
click button "Filtrar"
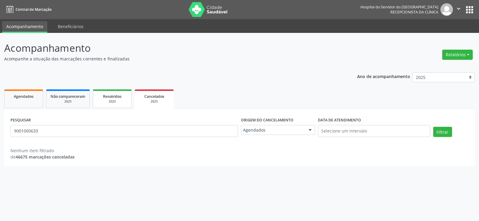
click div "2025"
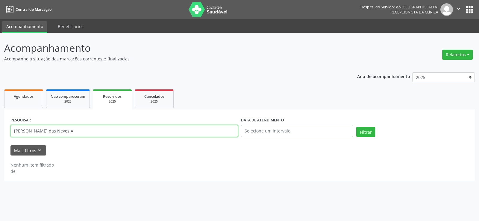
click input "[PERSON_NAME] das Neves A"
paste input "9001000633"
type input "9001000633"
click button "Filtrar"
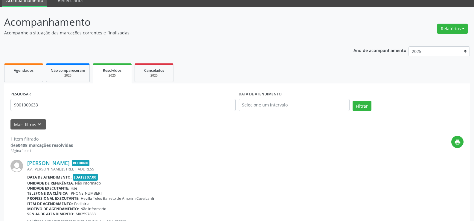
scroll to position [55, 0]
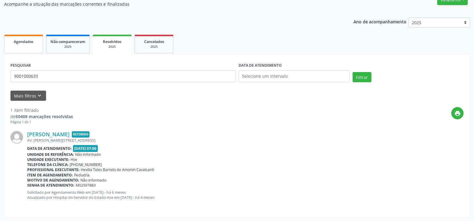
click span "Agendados"
select select "8"
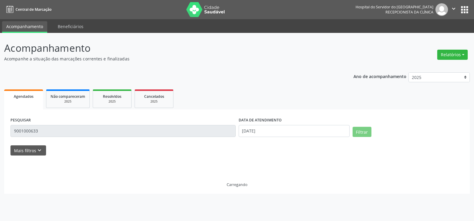
scroll to position [0, 0]
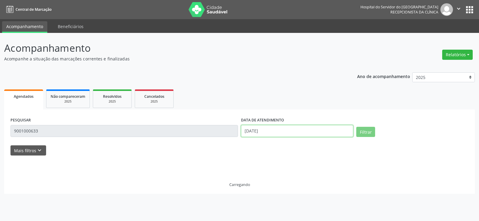
click input "[DATE]"
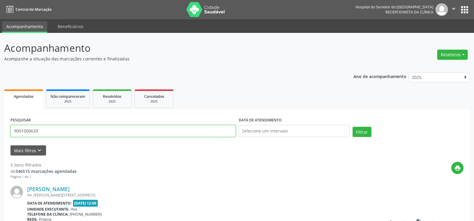
click input "9001000633"
click button "Filtrar"
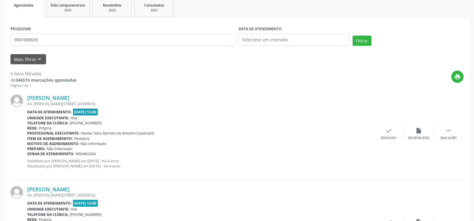
scroll to position [1, 0]
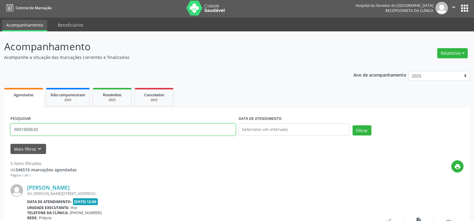
click input "9001000633"
paste input "[PERSON_NAME]"
type input "[PERSON_NAME]"
click button "Filtrar"
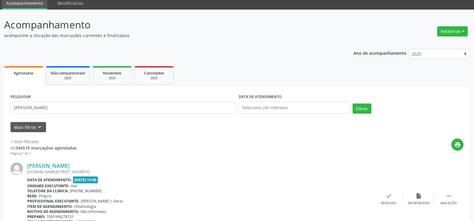
scroll to position [0, 0]
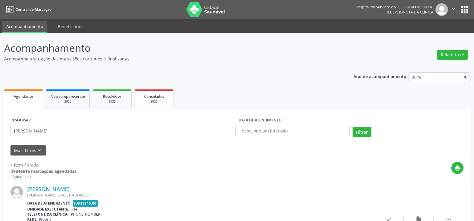
click div "2025"
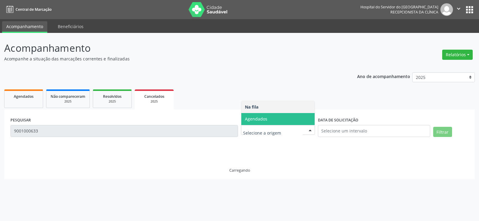
click span "Agendados"
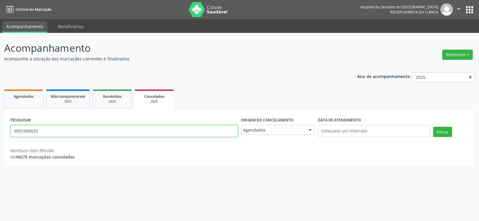
click input "9001000633"
paste input "[PERSON_NAME]"
type input "[PERSON_NAME]"
click button "Filtrar"
click link "Resolvidos 2025"
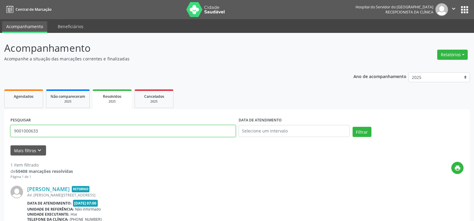
click input "9001000633"
paste input "[PERSON_NAME]"
type input "[PERSON_NAME]"
click button "Filtrar"
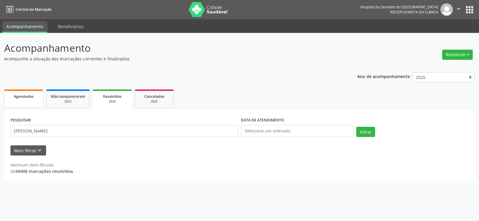
click link "Agendados"
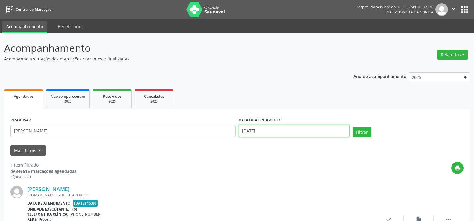
click input "[DATE]"
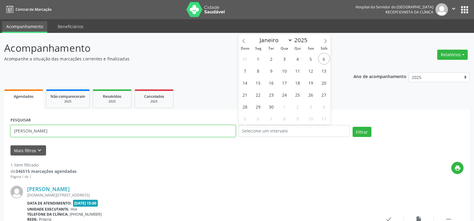
click input "[PERSON_NAME]"
click button "Filtrar"
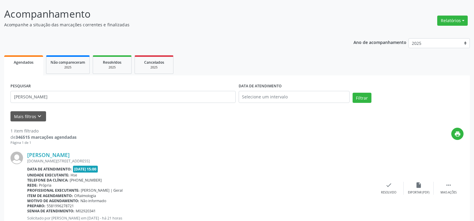
scroll to position [55, 0]
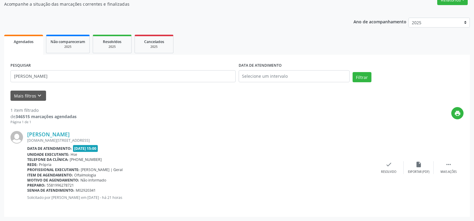
click div "[DOMAIN_NAME][STREET_ADDRESS]"
click link "[PERSON_NAME]"
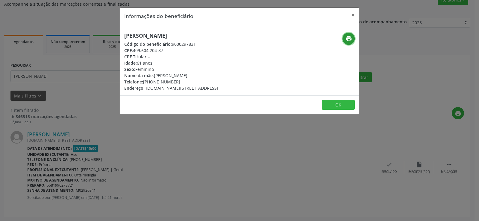
click icon "print"
click div "Informações do beneficiário × [PERSON_NAME] Código do beneficiário: 9000297831 …"
